Goal: Task Accomplishment & Management: Use online tool/utility

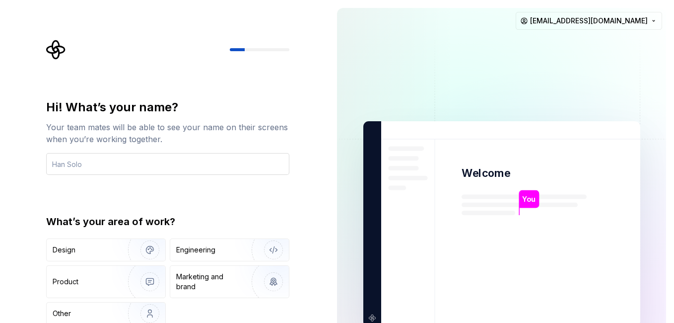
click at [151, 161] on input "text" at bounding box center [167, 164] width 243 height 22
type input "[PERSON_NAME]"
click at [274, 213] on div "Hi! What’s your name? Your team mates will be able to see your name on their sc…" at bounding box center [167, 211] width 243 height 225
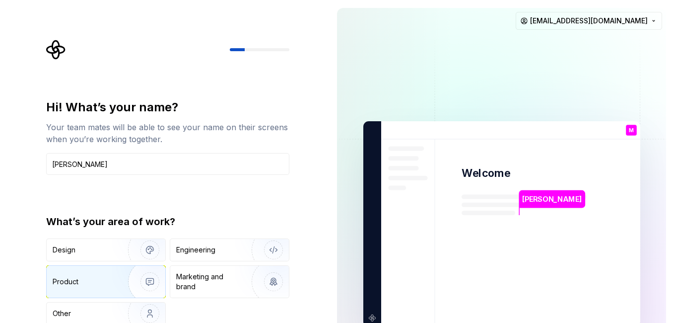
click at [120, 282] on img "button" at bounding box center [144, 281] width 64 height 67
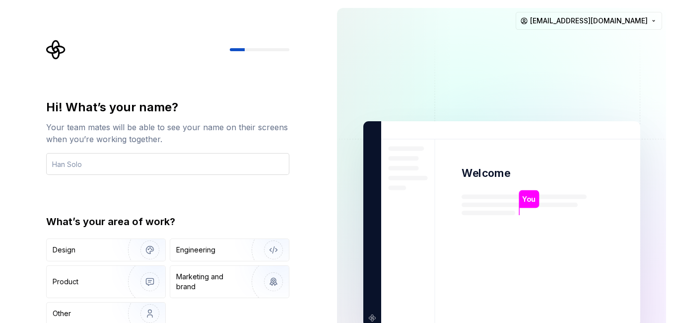
click at [138, 165] on input "text" at bounding box center [167, 164] width 243 height 22
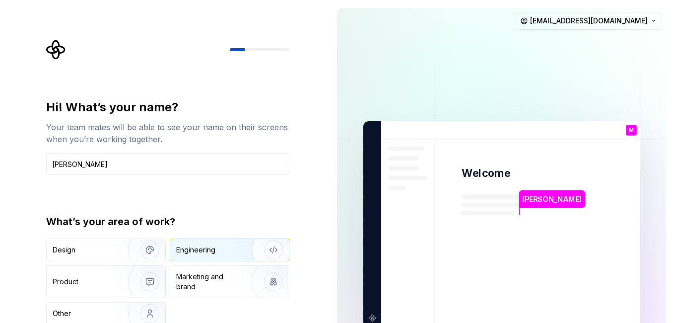
type input "[PERSON_NAME]"
click at [194, 247] on div "Engineering" at bounding box center [195, 250] width 39 height 10
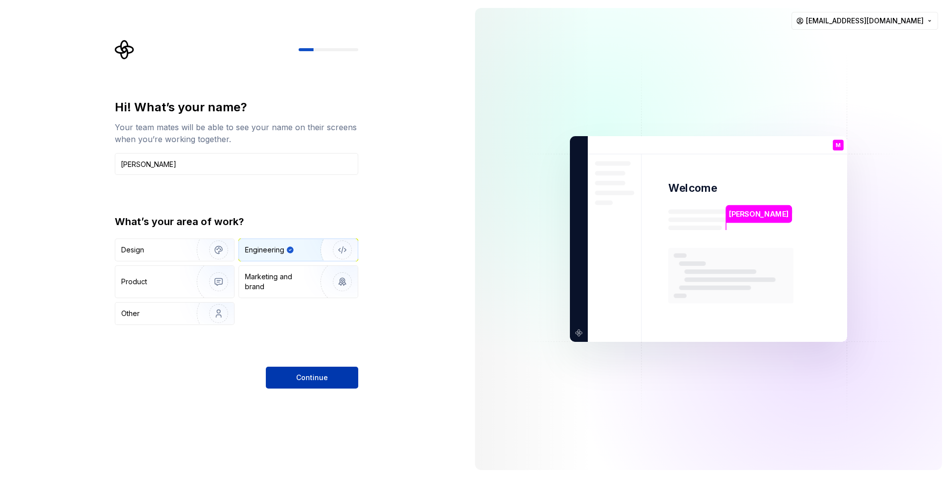
click at [319, 322] on span "Continue" at bounding box center [312, 378] width 32 height 10
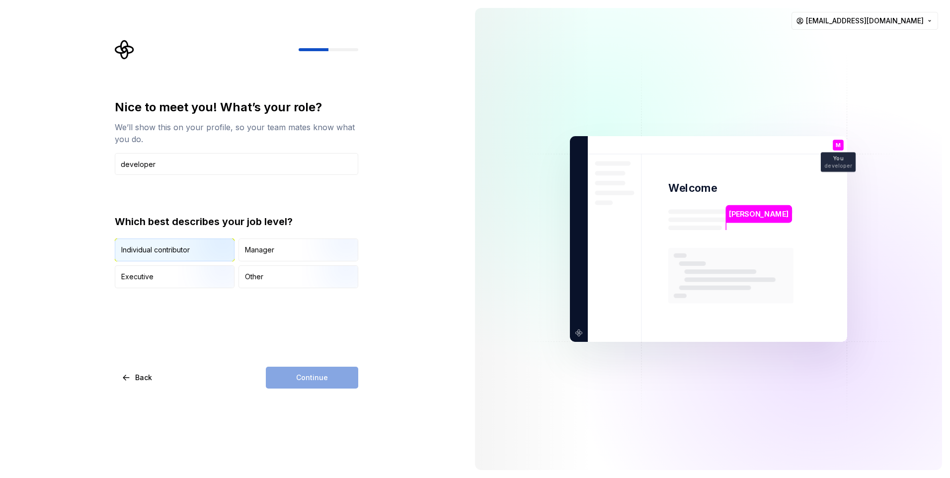
type input "developer"
click at [211, 251] on img "button" at bounding box center [210, 262] width 64 height 67
click at [314, 322] on span "Continue" at bounding box center [312, 378] width 32 height 10
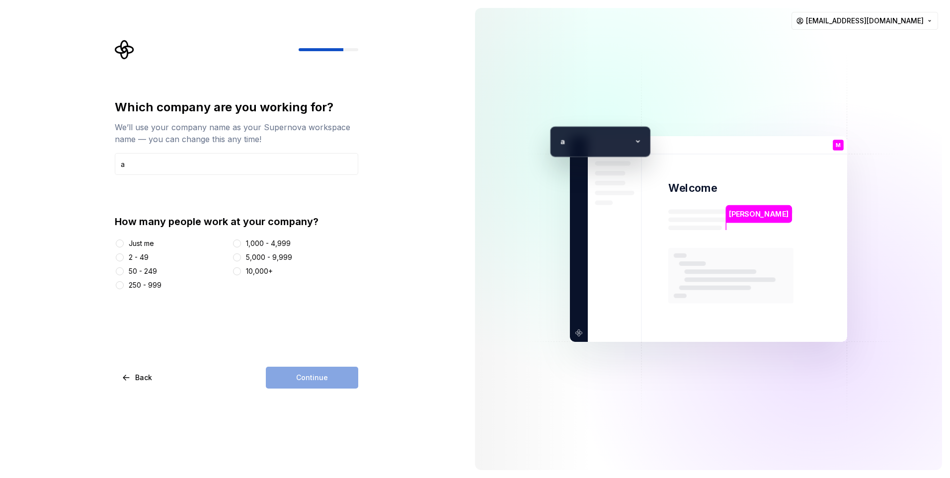
click at [144, 245] on div "Just me" at bounding box center [141, 243] width 25 height 10
click at [124, 245] on button "Just me" at bounding box center [120, 243] width 8 height 8
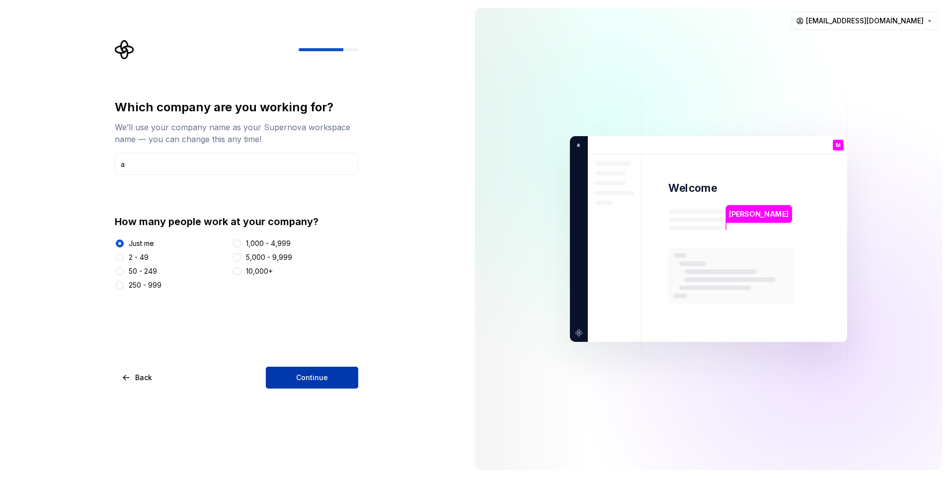
click at [319, 322] on span "Continue" at bounding box center [312, 378] width 32 height 10
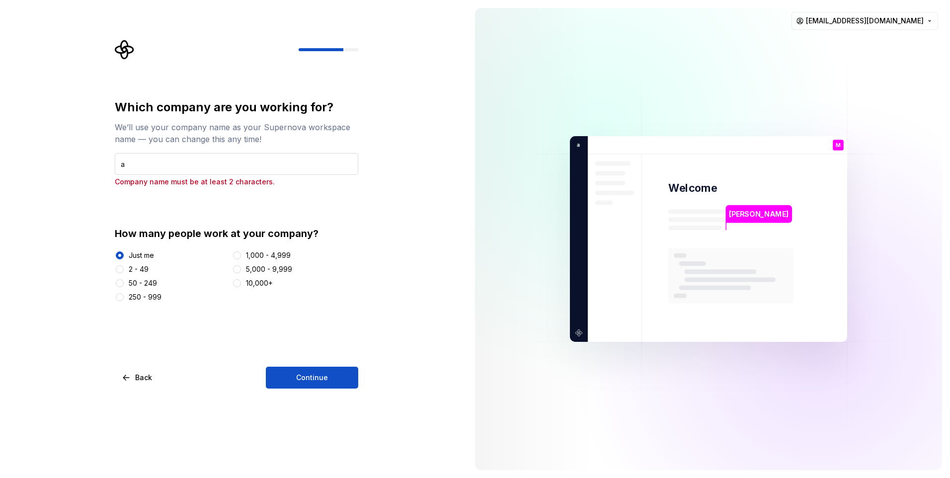
click at [165, 163] on input "a" at bounding box center [236, 164] width 243 height 22
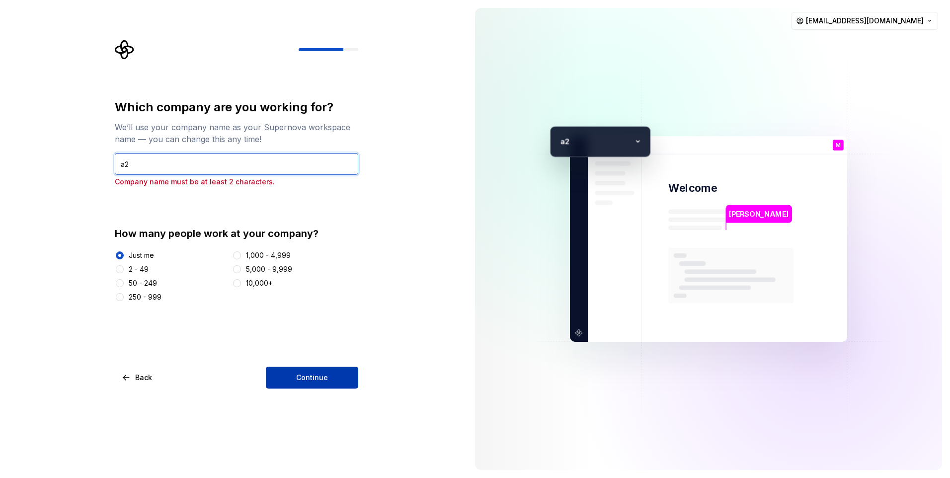
type input "a2"
click at [325, 322] on span "Continue" at bounding box center [312, 378] width 32 height 10
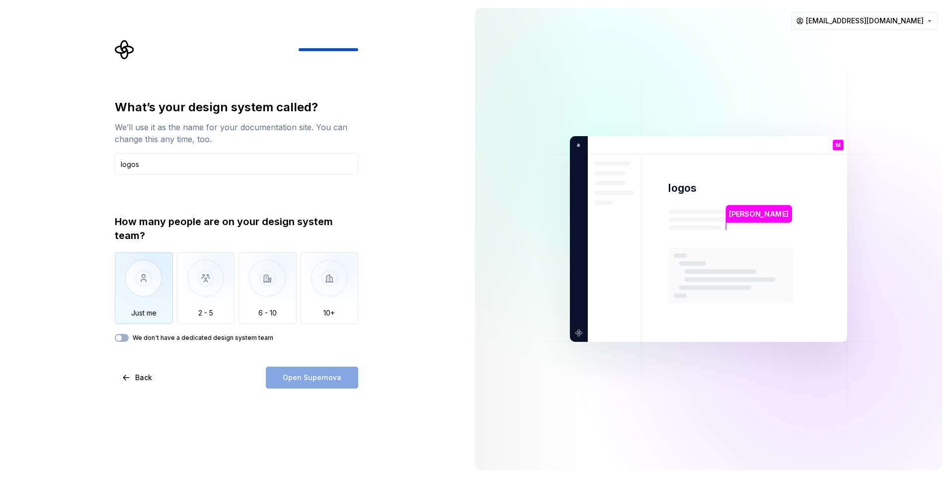
type input "logos"
click at [142, 284] on img "button" at bounding box center [144, 285] width 58 height 67
click at [331, 322] on span "Open Supernova" at bounding box center [312, 378] width 59 height 10
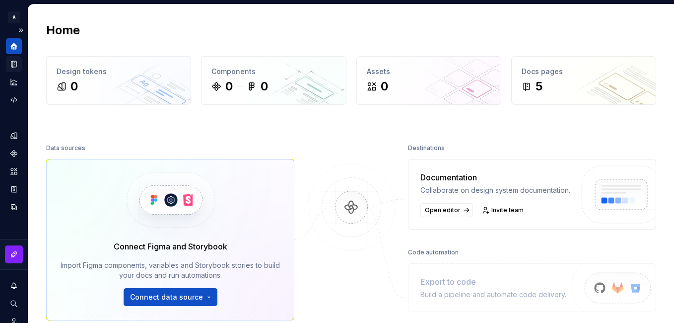
click at [12, 61] on icon "Documentation" at bounding box center [13, 64] width 9 height 9
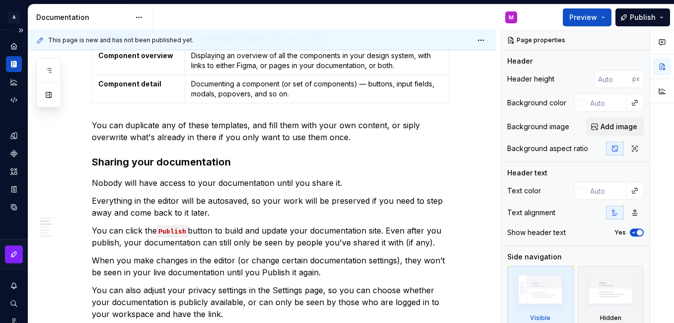
scroll to position [397, 0]
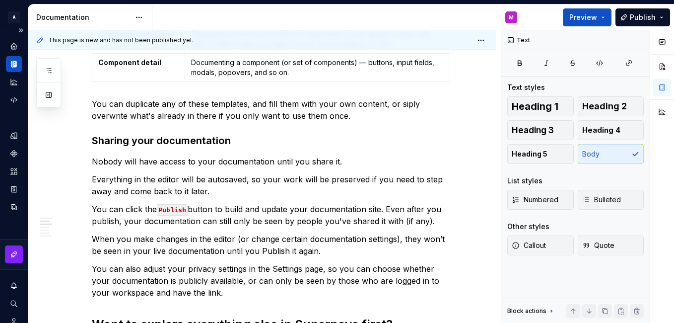
click at [154, 157] on p "Nobody will have access to your documentation until you share it." at bounding box center [274, 161] width 365 height 12
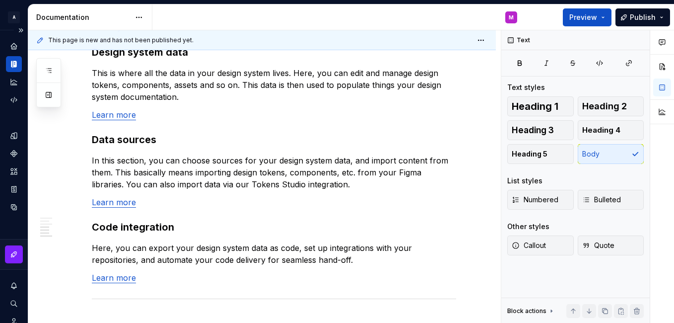
scroll to position [745, 0]
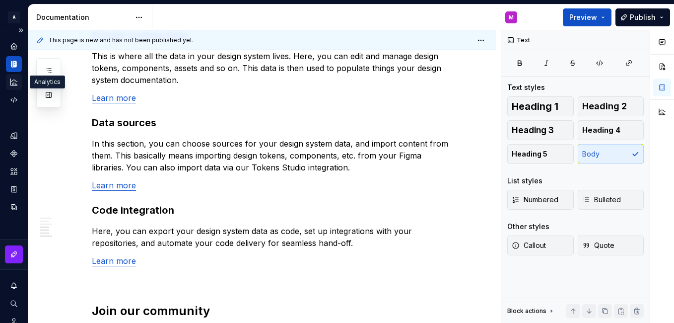
type textarea "*"
click at [14, 102] on icon "Code automation" at bounding box center [13, 99] width 9 height 9
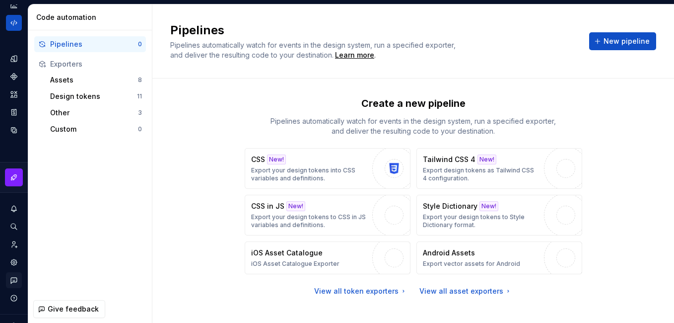
scroll to position [94, 0]
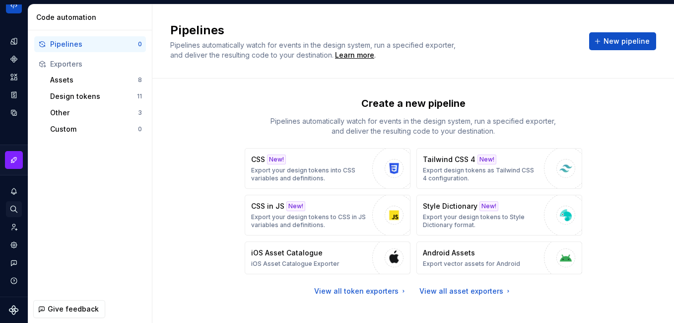
click at [14, 208] on icon "Search ⌘K" at bounding box center [13, 209] width 9 height 9
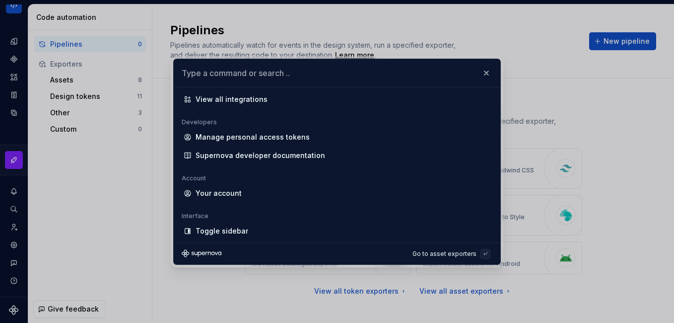
scroll to position [1281, 0]
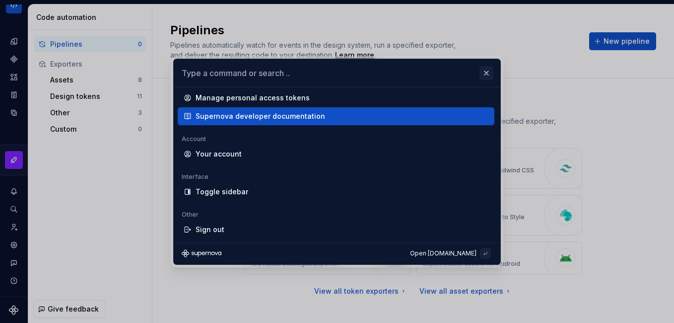
click at [484, 71] on button "button" at bounding box center [487, 73] width 14 height 14
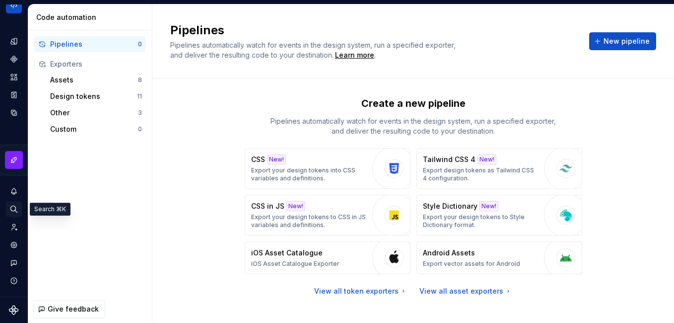
click at [13, 211] on icon "Search ⌘K" at bounding box center [13, 209] width 6 height 6
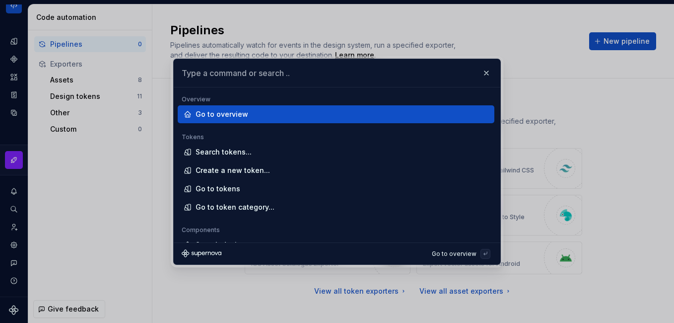
click at [238, 76] on input "text" at bounding box center [337, 73] width 327 height 28
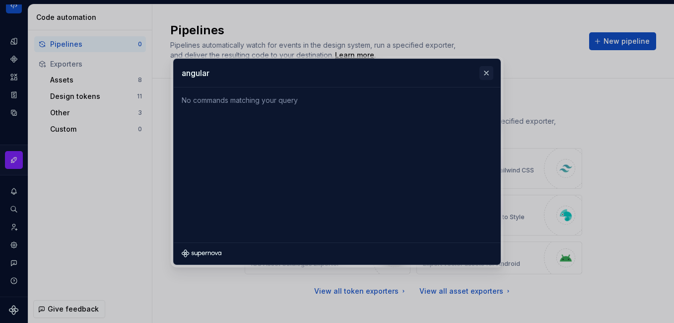
type input "angular"
drag, startPoint x: 489, startPoint y: 72, endPoint x: 345, endPoint y: 74, distance: 144.0
click at [488, 72] on button "button" at bounding box center [487, 73] width 14 height 14
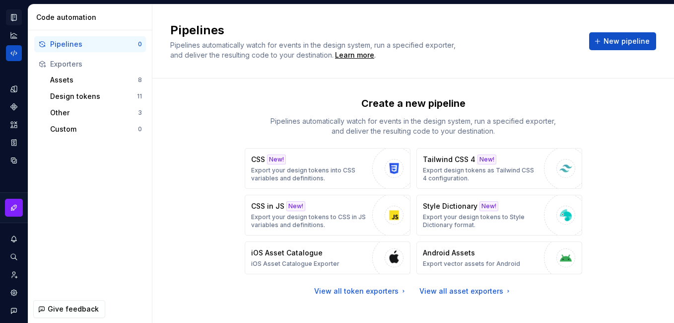
scroll to position [0, 0]
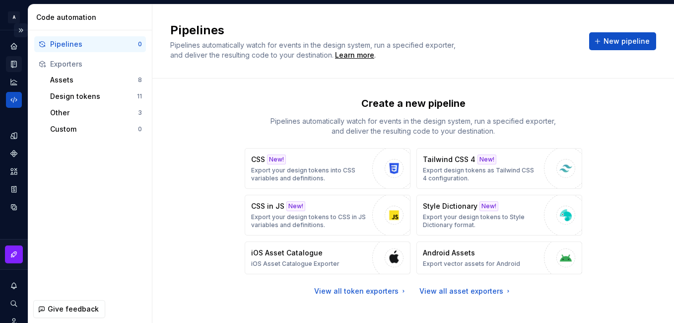
click at [14, 28] on button "Expand sidebar" at bounding box center [21, 30] width 14 height 14
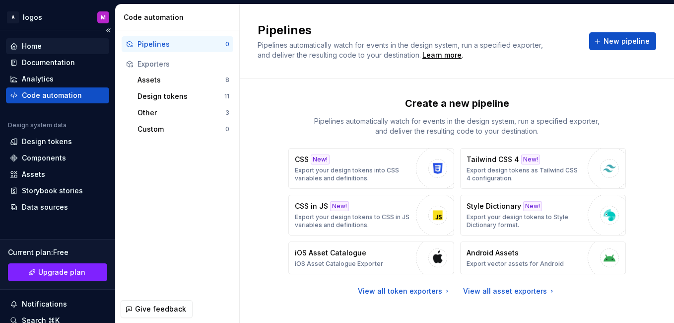
click at [40, 45] on div "Home" at bounding box center [32, 46] width 20 height 10
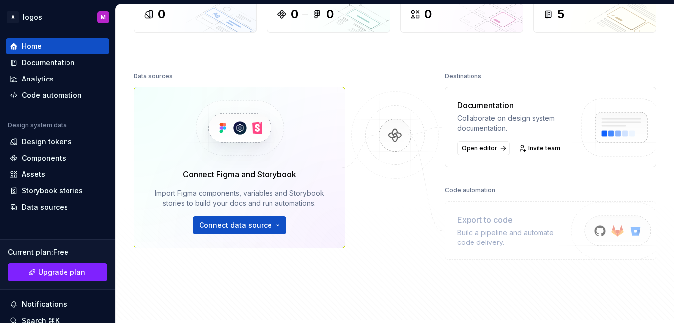
scroll to position [63, 0]
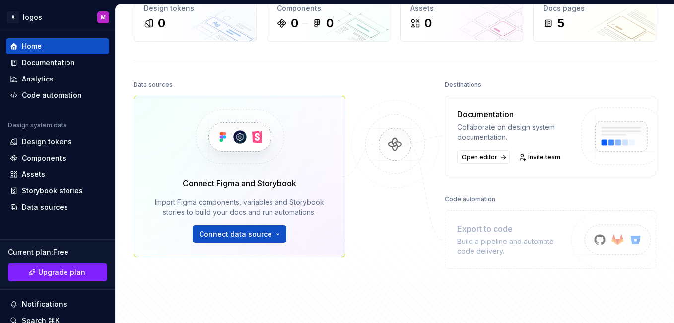
click at [376, 193] on img at bounding box center [395, 154] width 96 height 108
click at [52, 92] on div "Code automation" at bounding box center [52, 95] width 60 height 10
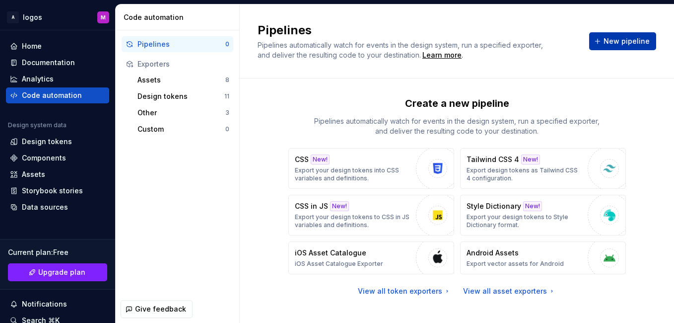
click at [614, 37] on span "New pipeline" at bounding box center [627, 41] width 46 height 10
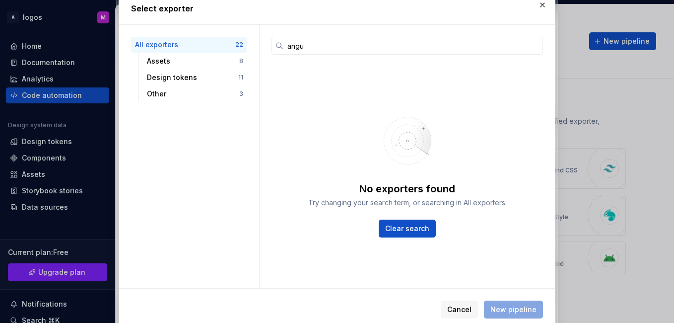
type input "angul"
drag, startPoint x: 430, startPoint y: 43, endPoint x: 230, endPoint y: 41, distance: 199.7
click at [230, 41] on div "All exporters 22 Assets 8 Design tokens 11 Other 3 angul No exporters found Try…" at bounding box center [337, 156] width 436 height 263
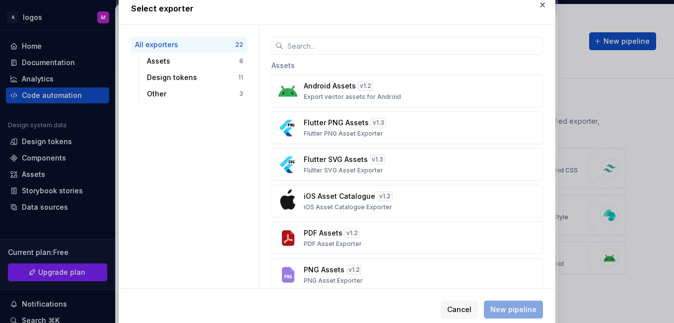
click at [540, 13] on h2 "Select exporter" at bounding box center [337, 8] width 412 height 12
click at [546, 5] on button "button" at bounding box center [543, 5] width 14 height 14
